Goal: Task Accomplishment & Management: Manage account settings

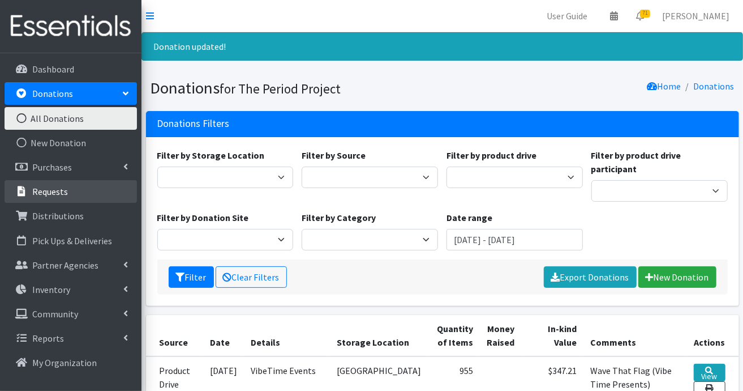
click at [54, 194] on p "Requests" at bounding box center [50, 191] width 36 height 11
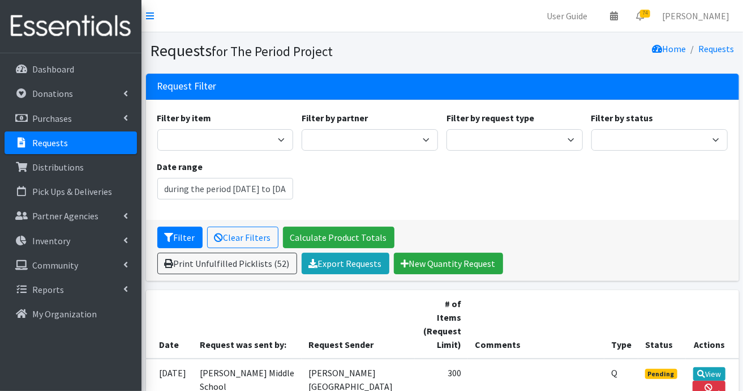
type input "[DATE] - [DATE]"
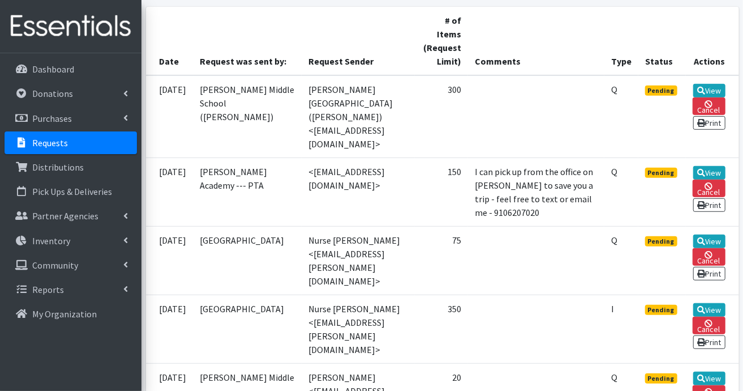
scroll to position [340, 0]
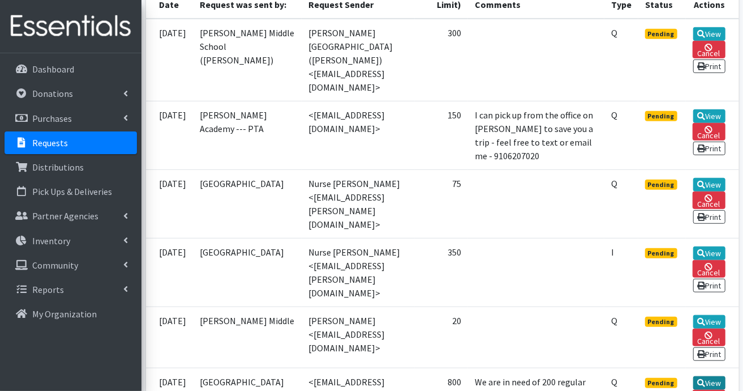
click at [708, 382] on link "View" at bounding box center [709, 383] width 32 height 14
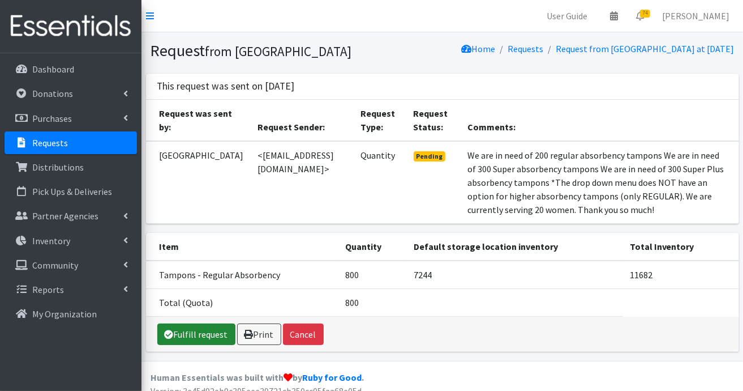
click at [201, 345] on link "Fulfill request" at bounding box center [196, 334] width 78 height 22
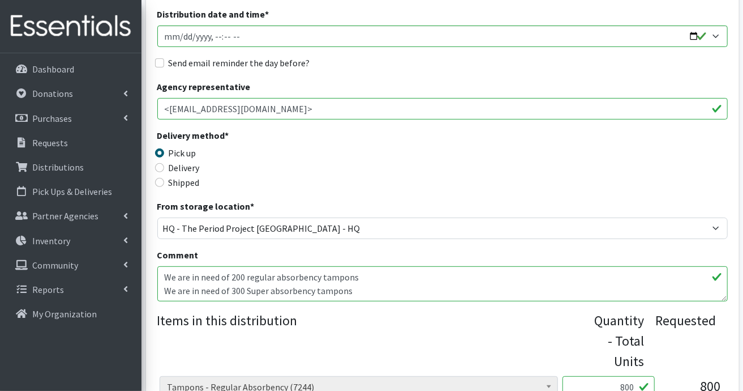
scroll to position [226, 0]
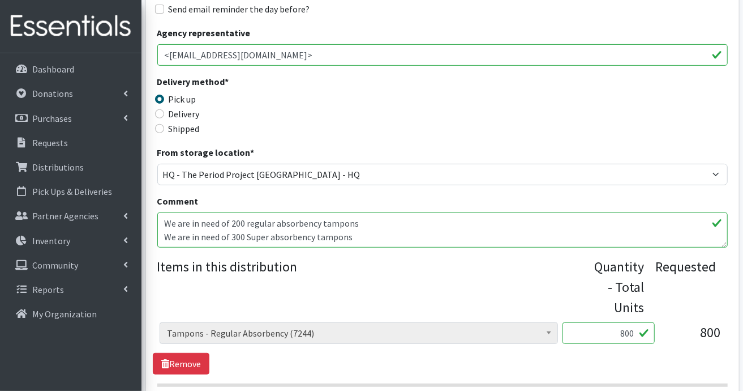
click at [635, 332] on input "800" at bounding box center [609, 333] width 92 height 22
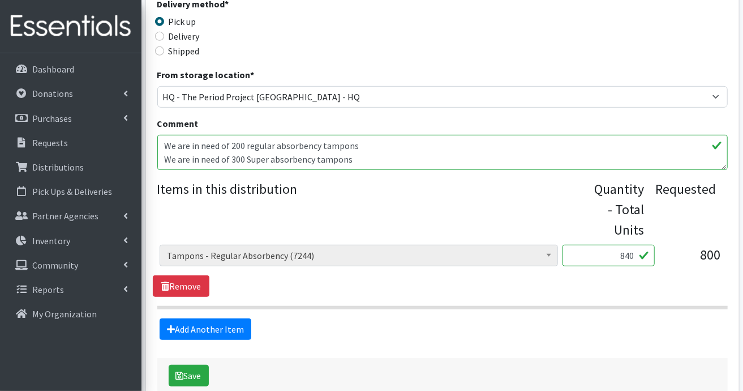
scroll to position [367, 0]
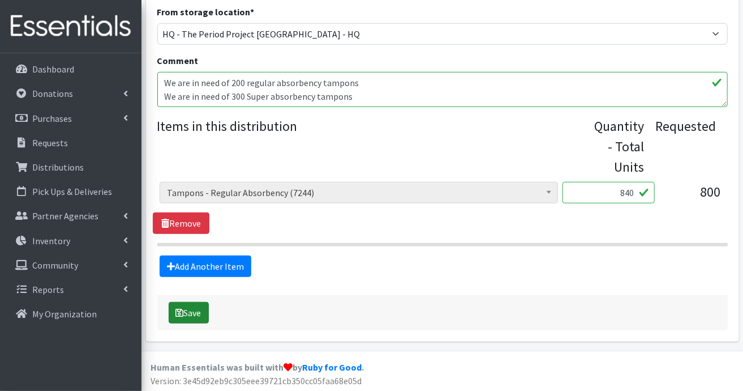
type input "840"
click at [186, 310] on button "Save" at bounding box center [189, 313] width 40 height 22
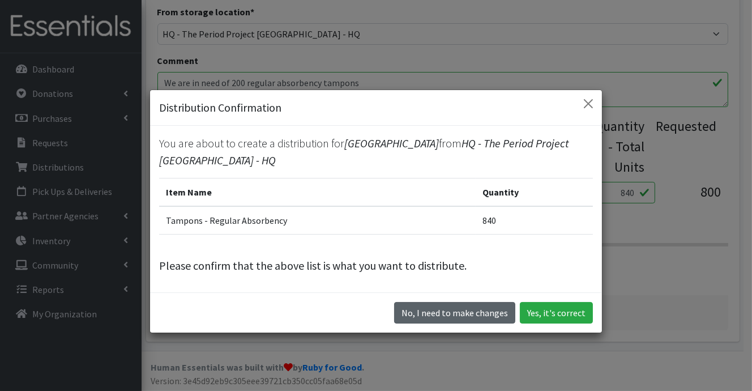
click at [495, 311] on button "No, I need to make changes" at bounding box center [454, 313] width 121 height 22
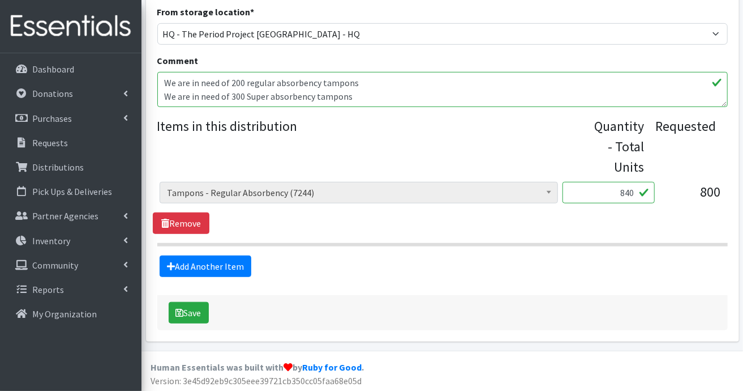
click at [407, 95] on textarea "We are in need of 200 regular absorbency tampons We are in need of 300 Super ab…" at bounding box center [442, 89] width 571 height 35
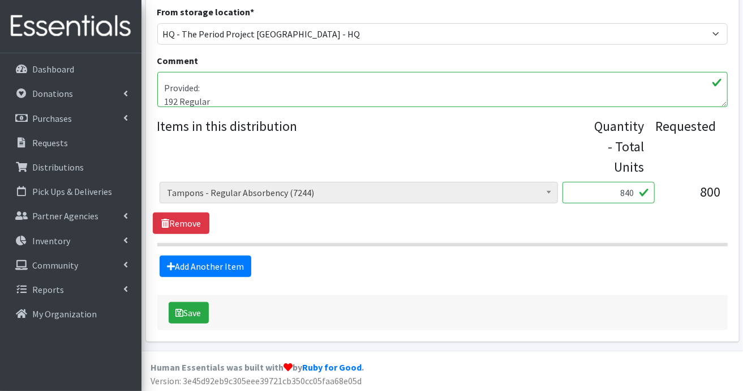
scroll to position [49, 0]
type textarea "We are in need of 200 regular absorbency tampons We are in need of 300 Super ab…"
click at [192, 309] on button "Save" at bounding box center [189, 313] width 40 height 22
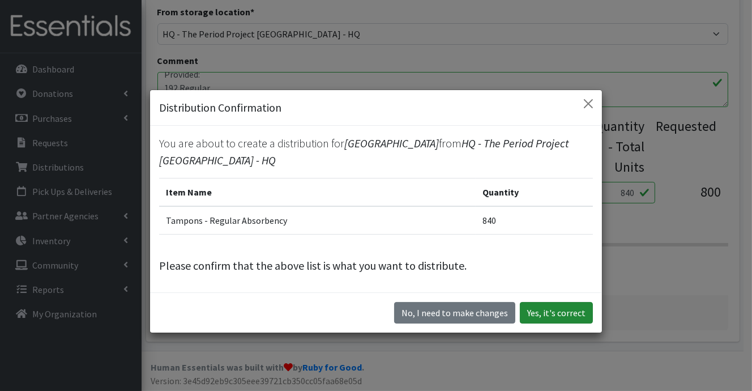
click at [559, 314] on button "Yes, it's correct" at bounding box center [556, 313] width 73 height 22
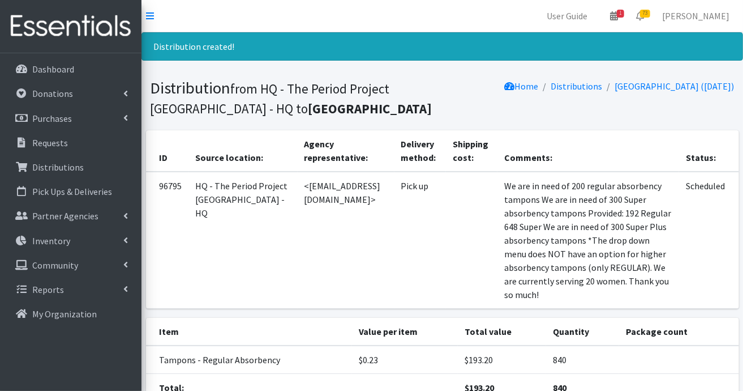
scroll to position [109, 0]
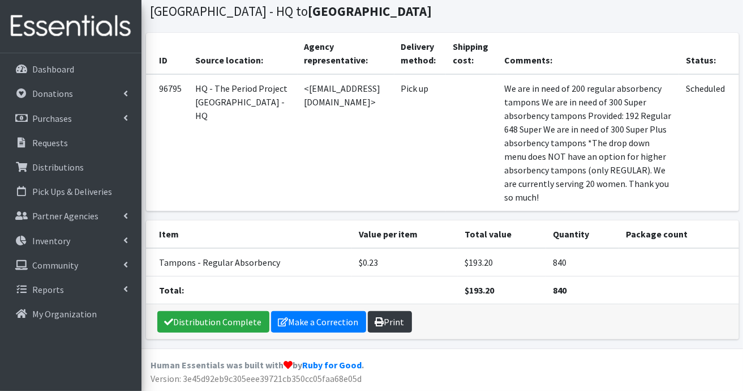
click at [385, 322] on link "Print" at bounding box center [390, 322] width 44 height 22
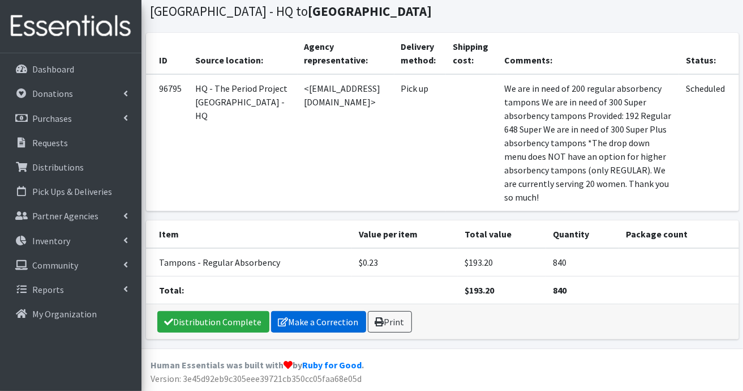
click at [329, 322] on link "Make a Correction" at bounding box center [318, 322] width 95 height 22
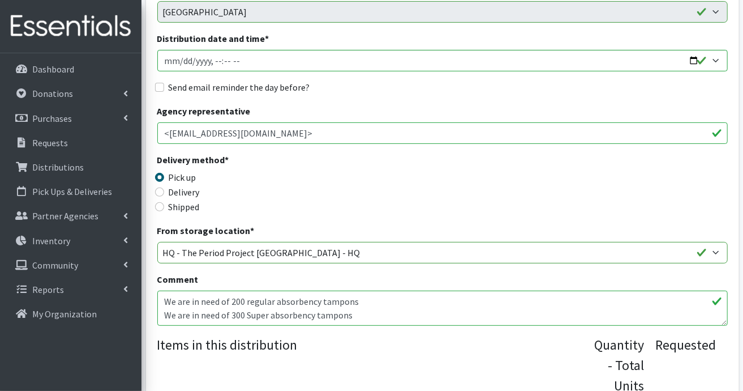
scroll to position [226, 0]
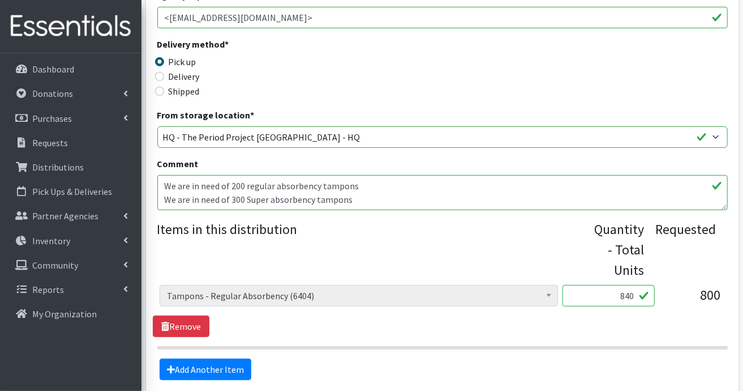
click at [358, 195] on textarea "We are in need of 200 regular absorbency tampons We are in need of 300 Super ab…" at bounding box center [442, 192] width 571 height 35
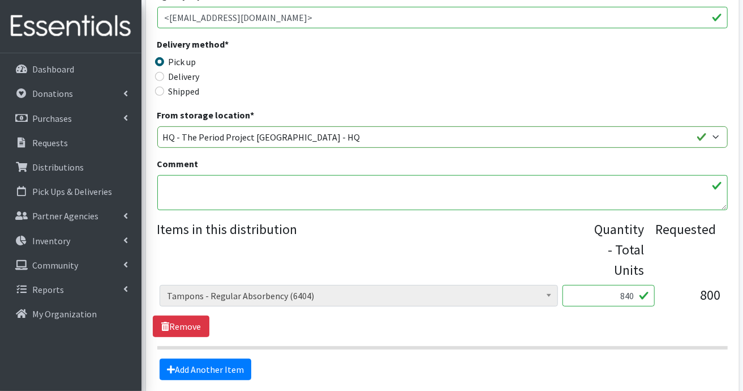
scroll to position [329, 0]
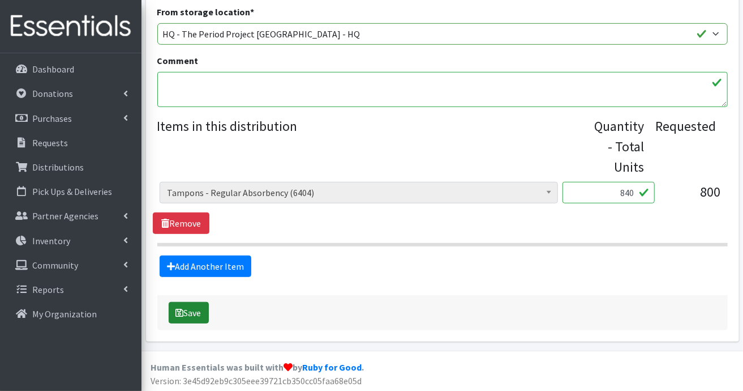
type textarea "We are in need of 200 regular absorbency tampons We are in need of 300 Super ab…"
click at [180, 308] on icon "submit" at bounding box center [180, 312] width 8 height 9
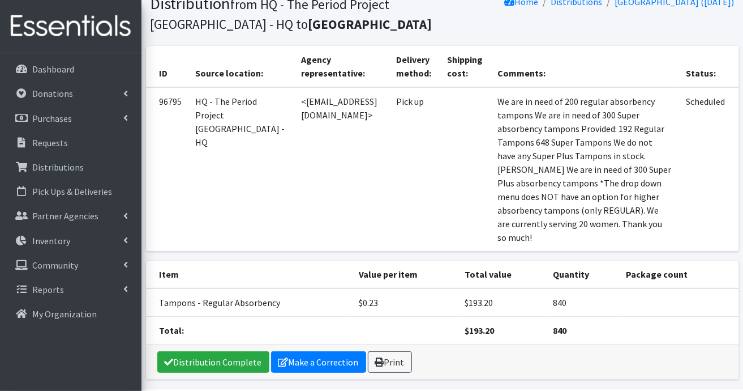
scroll to position [123, 0]
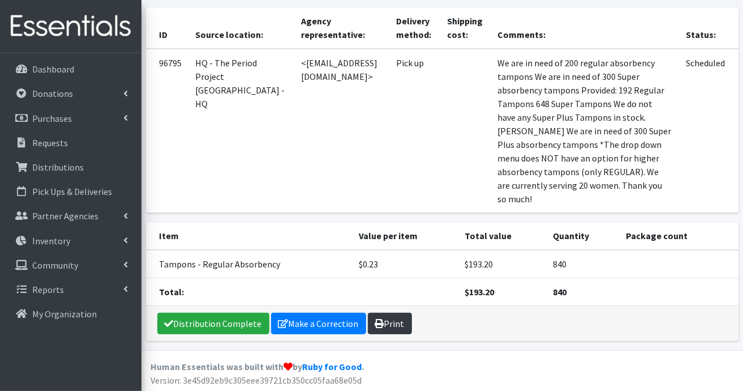
click at [388, 323] on link "Print" at bounding box center [390, 323] width 44 height 22
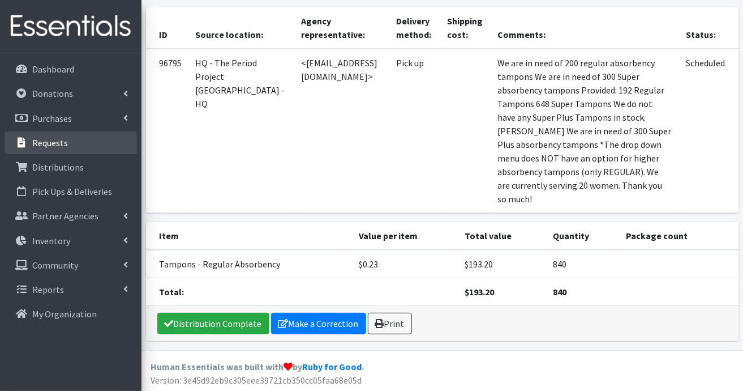
click at [49, 142] on p "Requests" at bounding box center [50, 142] width 36 height 11
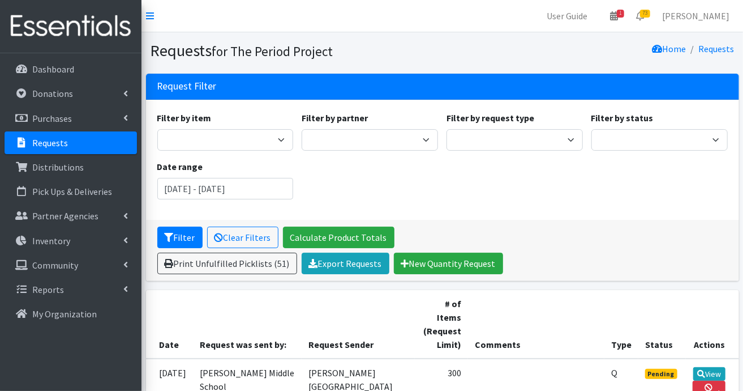
scroll to position [226, 0]
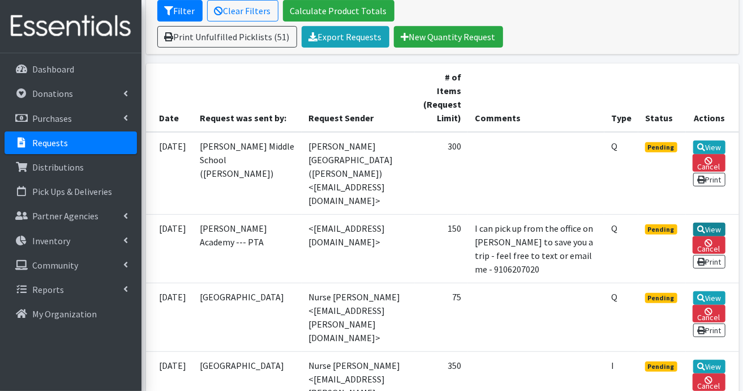
click at [710, 222] on link "View" at bounding box center [709, 229] width 32 height 14
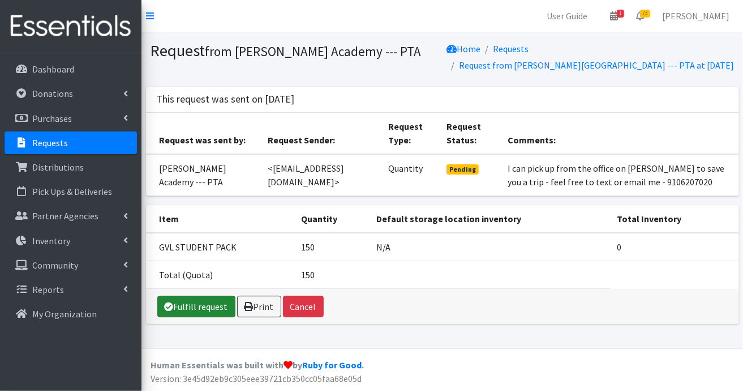
click at [207, 303] on link "Fulfill request" at bounding box center [196, 306] width 78 height 22
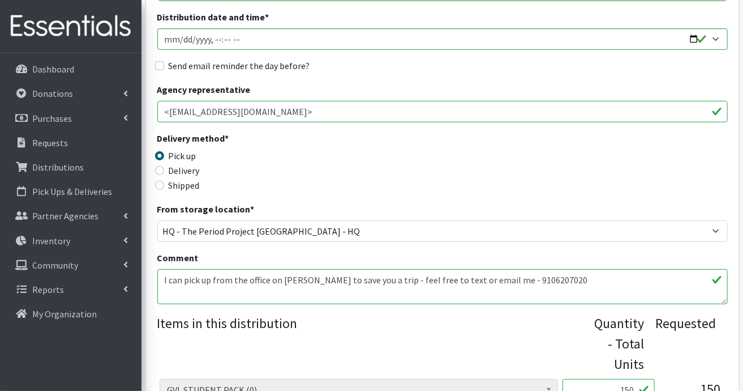
scroll to position [340, 0]
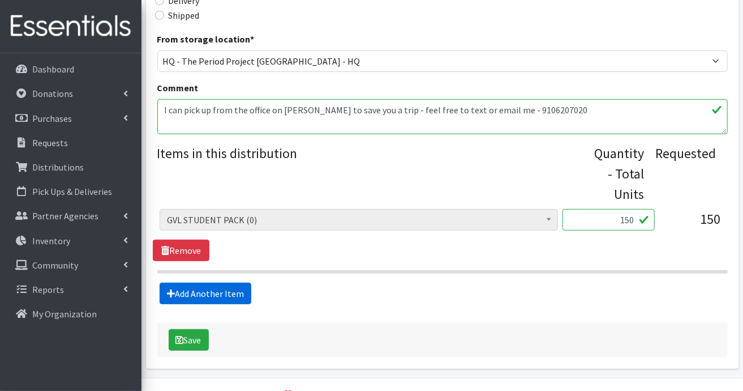
click at [245, 293] on link "Add Another Item" at bounding box center [206, 293] width 92 height 22
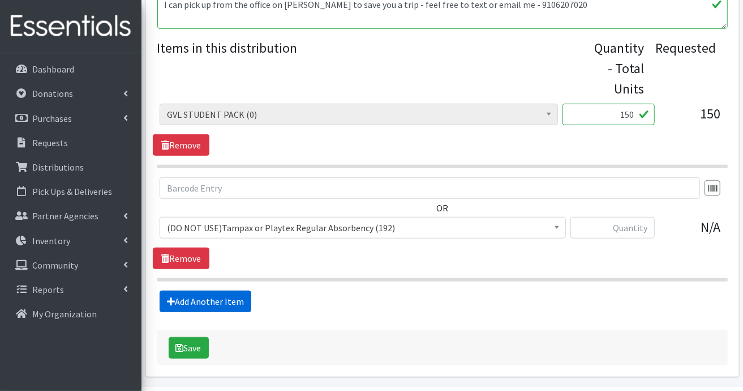
scroll to position [480, 0]
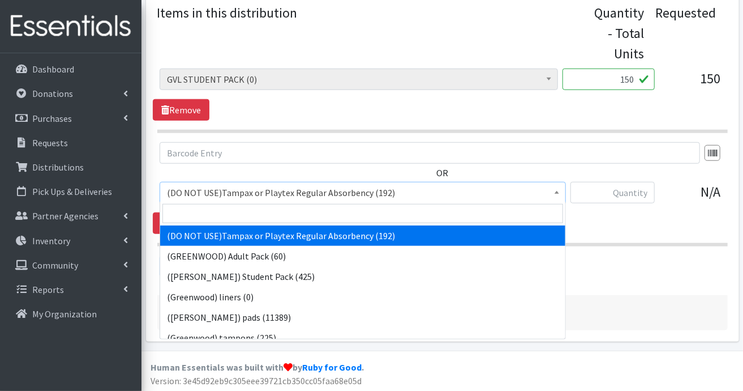
click at [556, 194] on span at bounding box center [556, 191] width 11 height 18
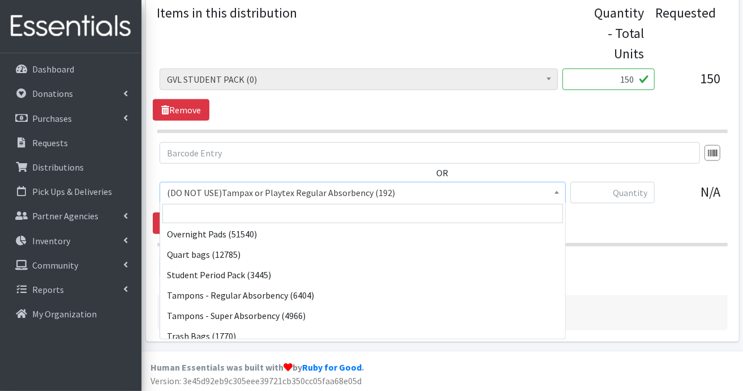
scroll to position [1042, 0]
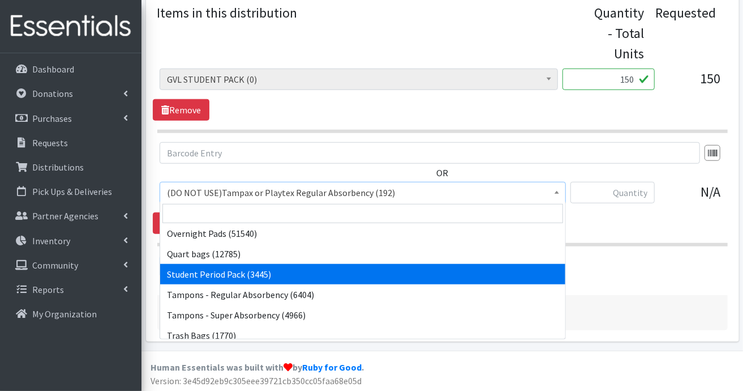
select select "7757"
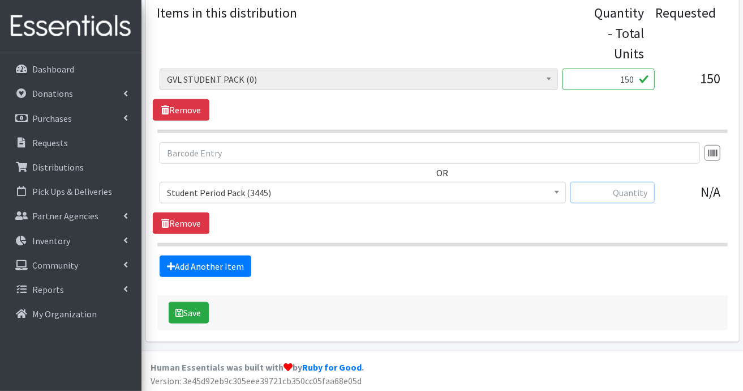
click at [612, 187] on input "text" at bounding box center [613, 193] width 84 height 22
type input "150"
click at [194, 111] on link "Remove" at bounding box center [181, 110] width 57 height 22
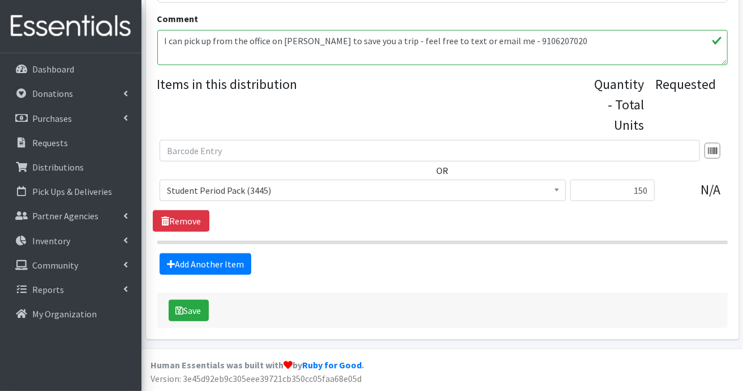
scroll to position [406, 0]
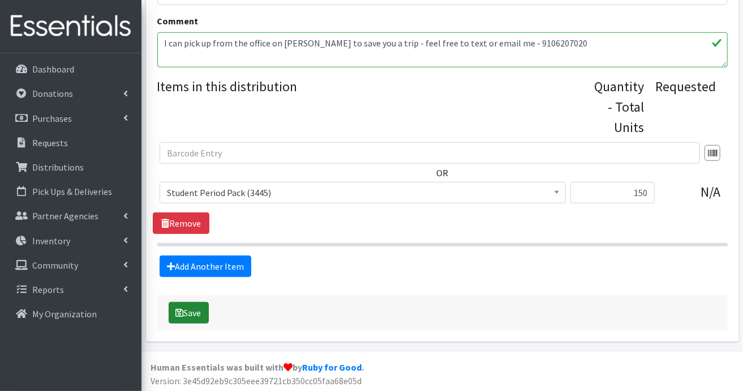
click at [192, 309] on button "Save" at bounding box center [189, 313] width 40 height 22
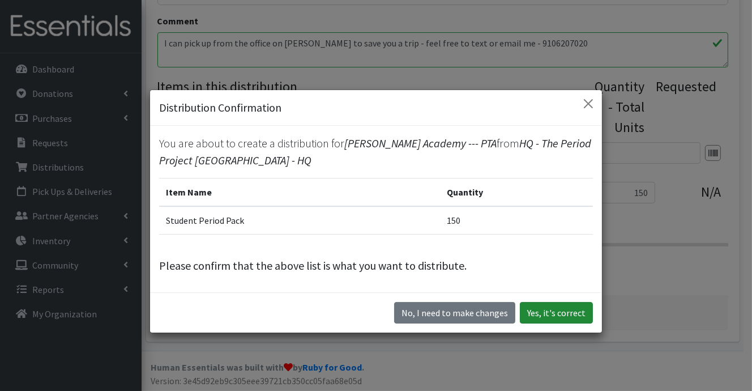
click at [573, 309] on button "Yes, it's correct" at bounding box center [556, 313] width 73 height 22
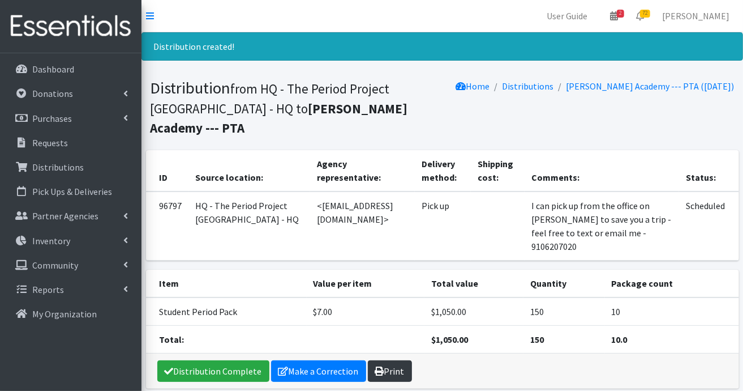
click at [393, 360] on link "Print" at bounding box center [390, 371] width 44 height 22
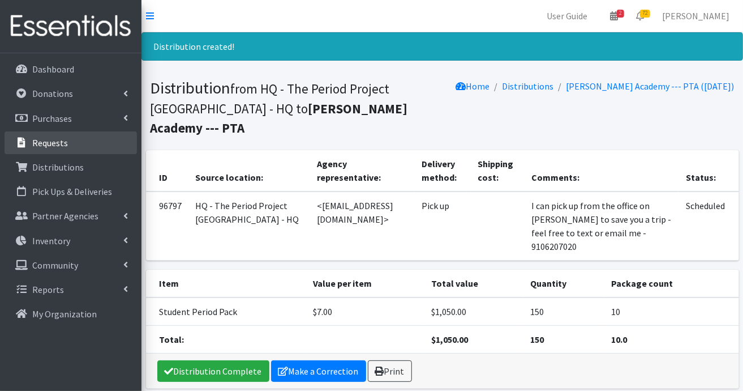
click at [73, 144] on link "Requests" at bounding box center [71, 142] width 132 height 23
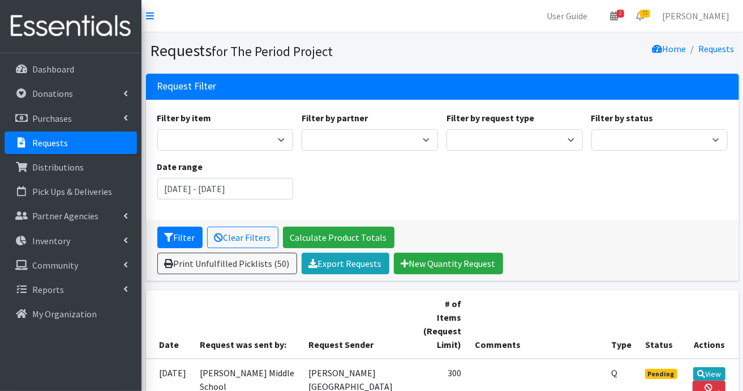
scroll to position [113, 0]
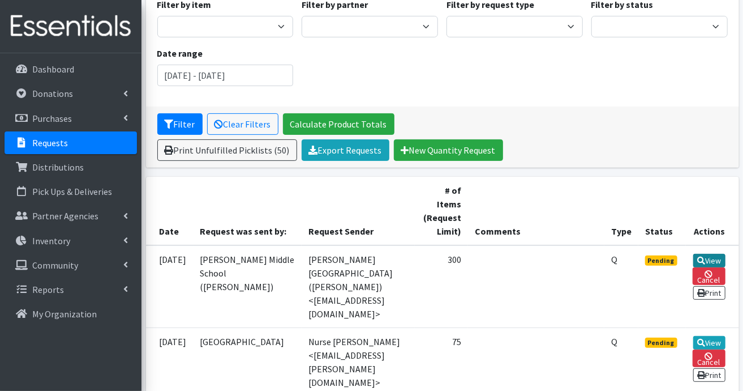
click at [703, 256] on link "View" at bounding box center [709, 261] width 32 height 14
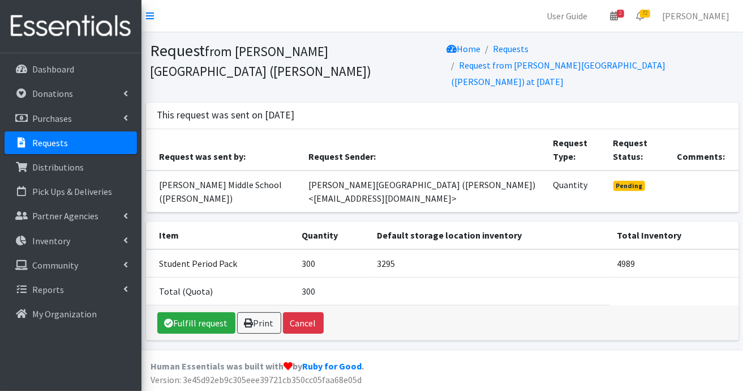
click at [75, 140] on link "Requests" at bounding box center [71, 142] width 132 height 23
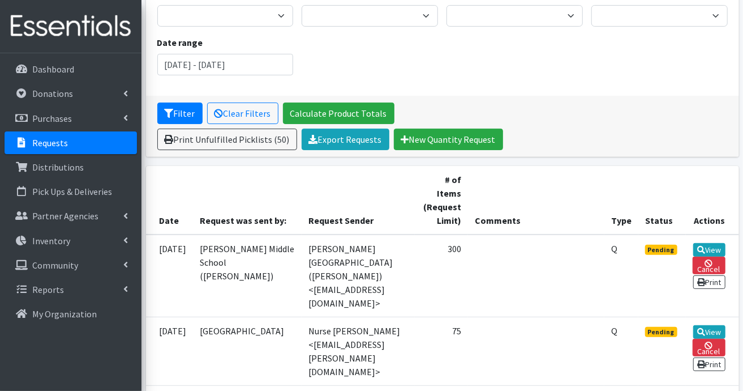
scroll to position [226, 0]
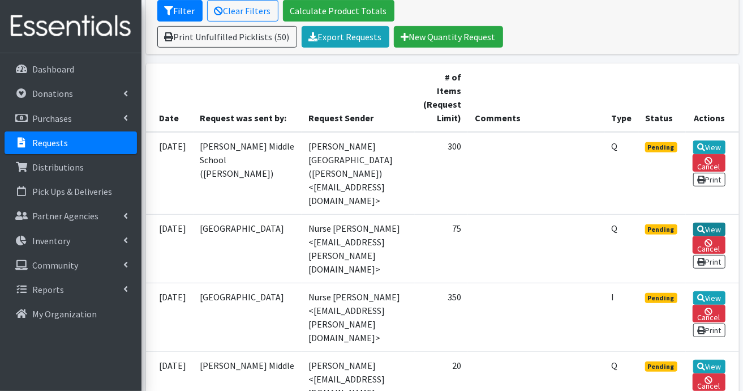
click at [706, 222] on link "View" at bounding box center [709, 229] width 32 height 14
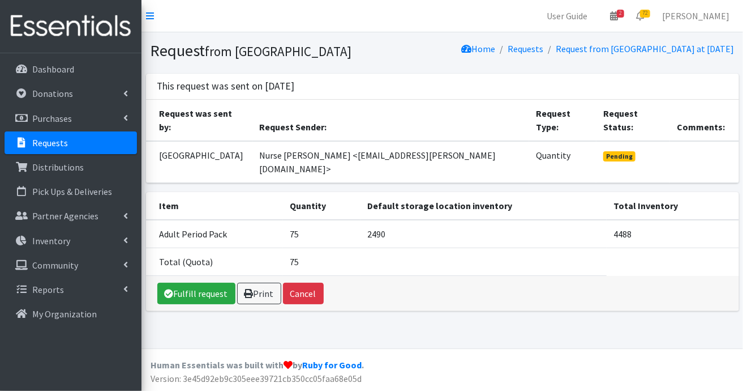
click at [58, 137] on p "Requests" at bounding box center [50, 142] width 36 height 11
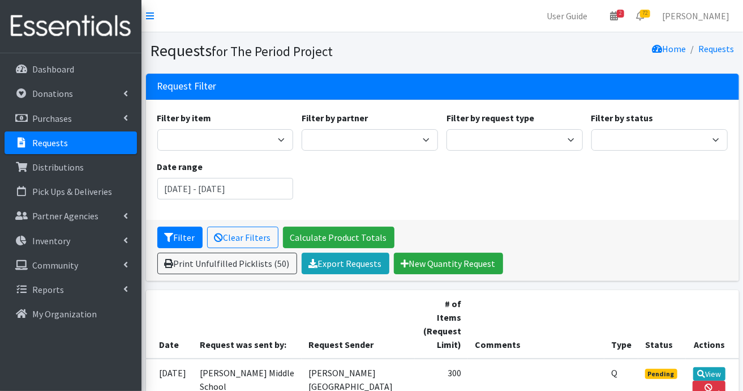
scroll to position [170, 0]
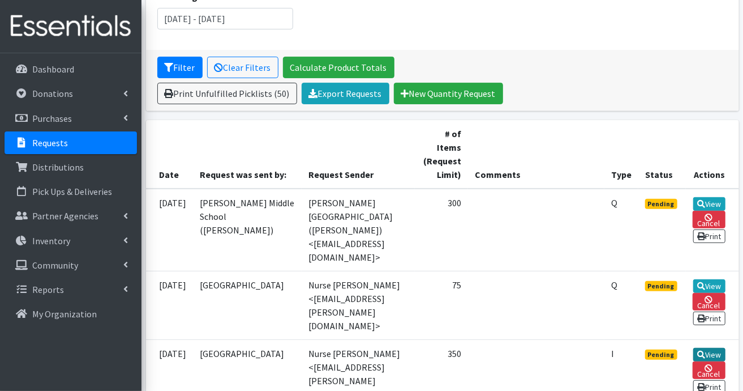
click at [705, 350] on icon at bounding box center [701, 354] width 8 height 8
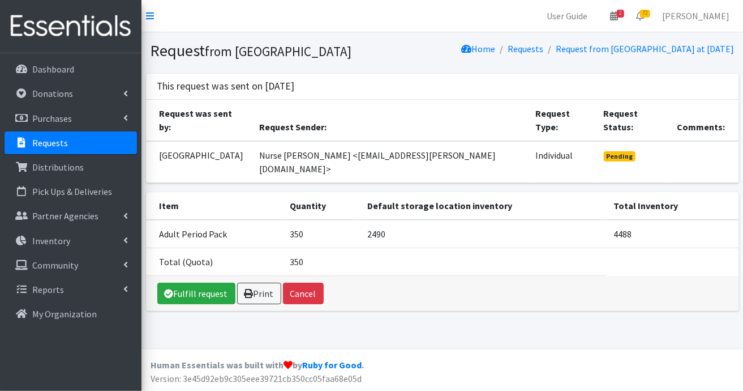
click at [95, 144] on link "Requests" at bounding box center [71, 142] width 132 height 23
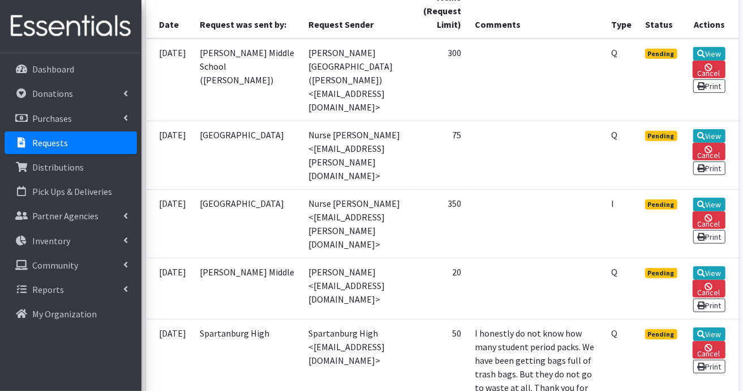
scroll to position [340, 0]
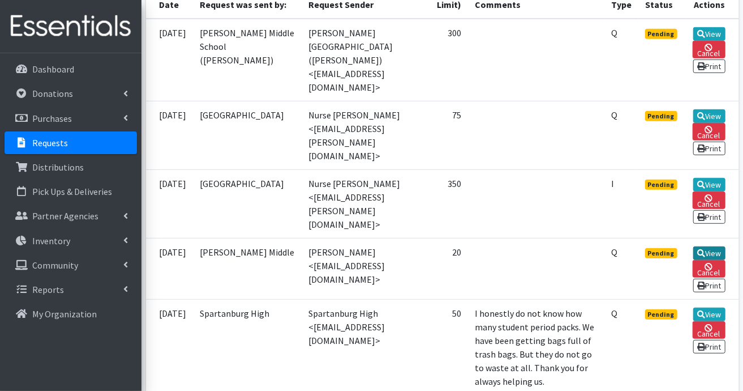
click at [705, 249] on icon at bounding box center [701, 253] width 8 height 8
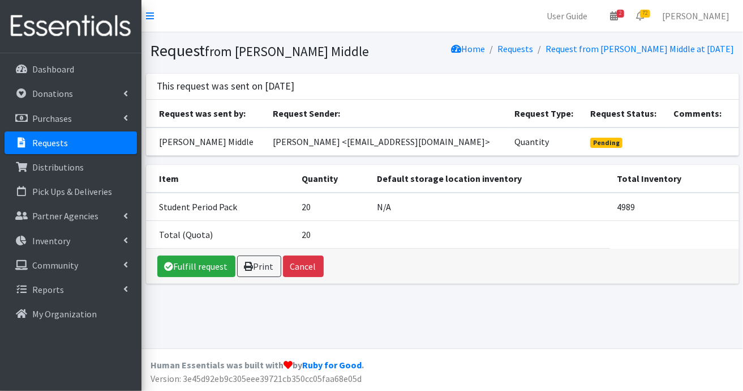
click at [113, 140] on link "Requests" at bounding box center [71, 142] width 132 height 23
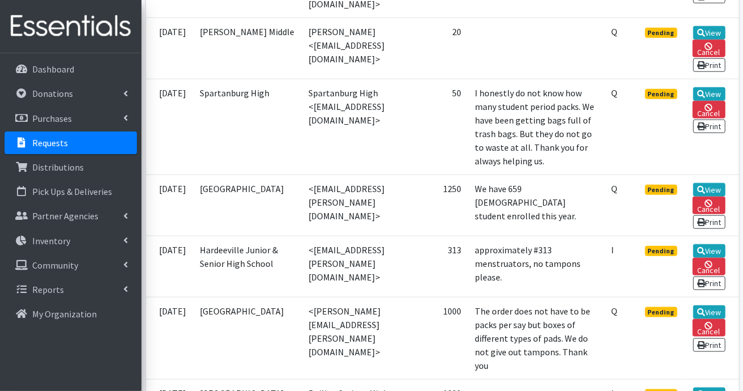
scroll to position [566, 0]
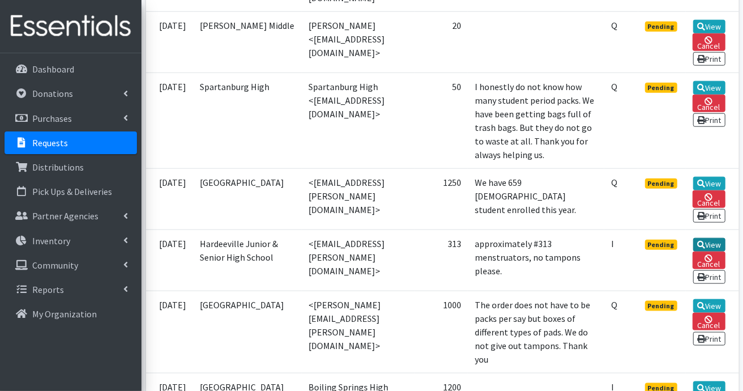
click at [705, 249] on icon at bounding box center [701, 245] width 8 height 8
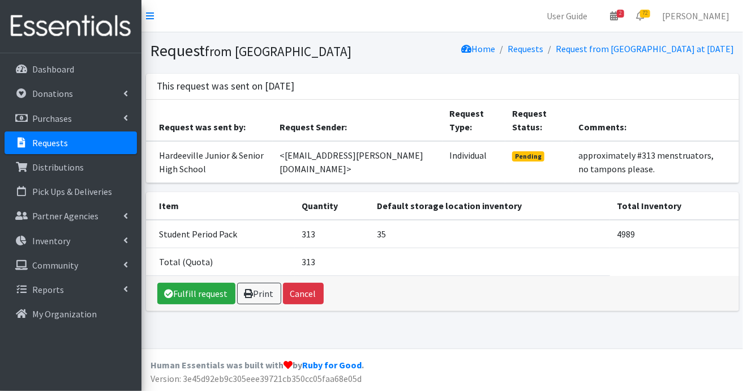
click at [107, 144] on link "Requests" at bounding box center [71, 142] width 132 height 23
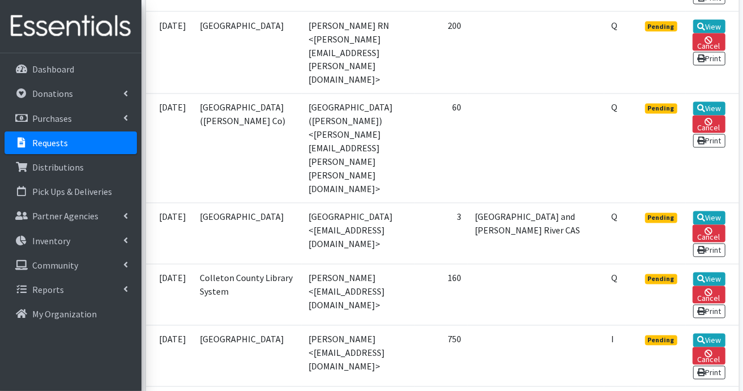
scroll to position [1245, 0]
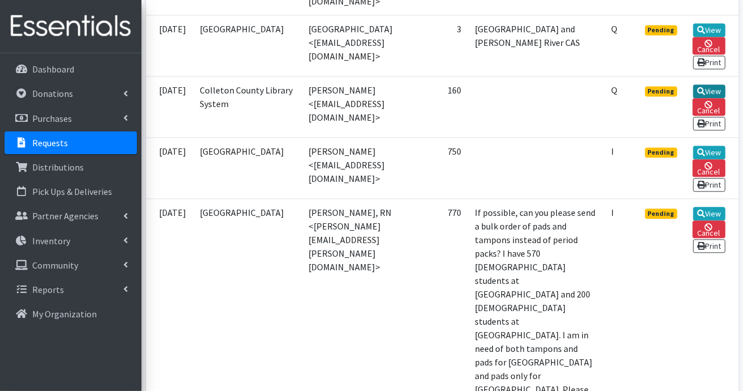
click at [714, 84] on link "View" at bounding box center [709, 91] width 32 height 14
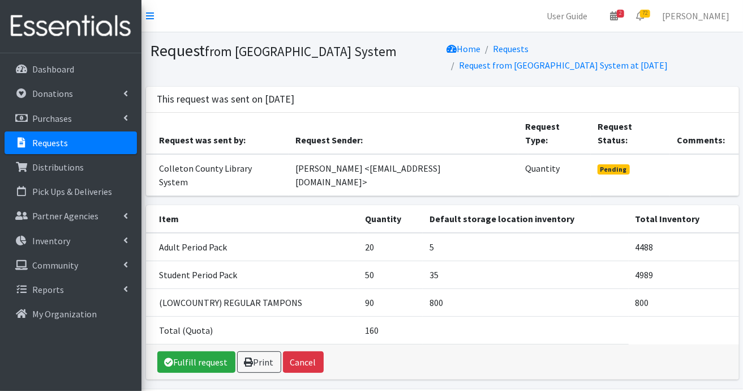
click at [53, 137] on p "Requests" at bounding box center [50, 142] width 36 height 11
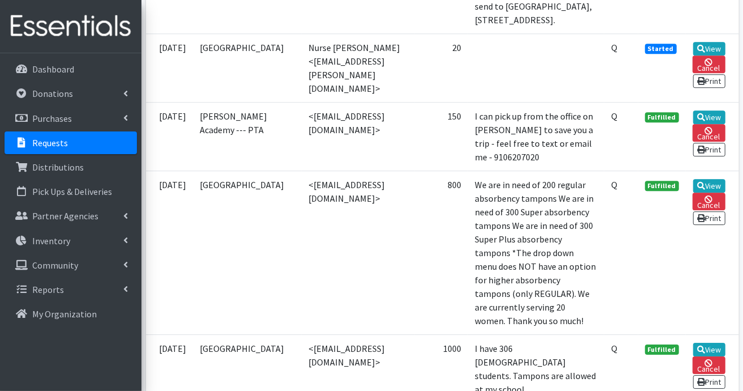
scroll to position [1585, 0]
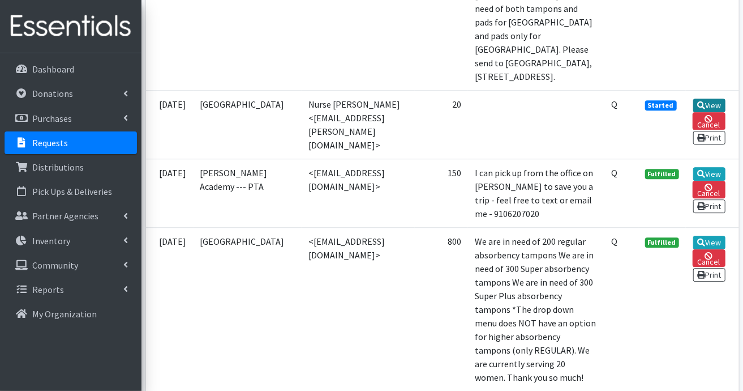
click at [708, 112] on link "View" at bounding box center [709, 105] width 32 height 14
